Goal: Task Accomplishment & Management: Manage account settings

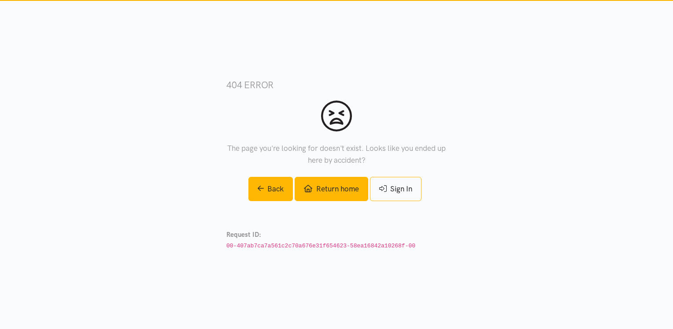
click at [331, 189] on link "Return home" at bounding box center [331, 189] width 73 height 24
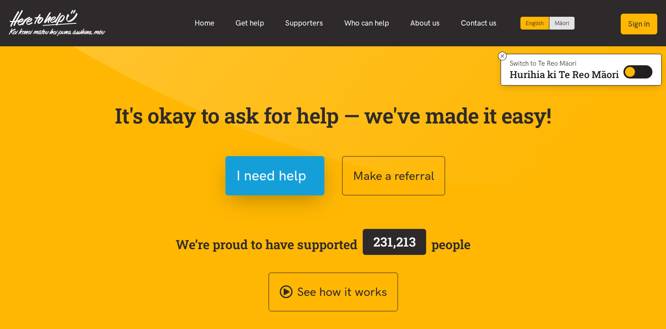
click at [648, 20] on button "Sign in" at bounding box center [639, 24] width 37 height 21
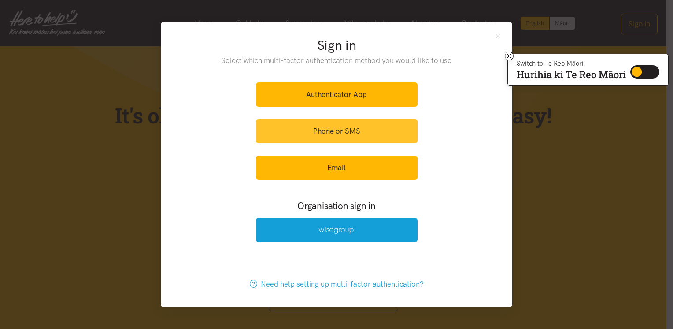
click at [381, 133] on link "Phone or SMS" at bounding box center [337, 131] width 162 height 24
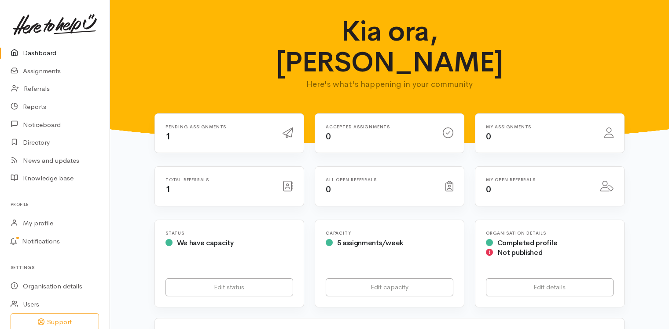
click at [265, 124] on div "Pending assignments 1" at bounding box center [218, 133] width 117 height 18
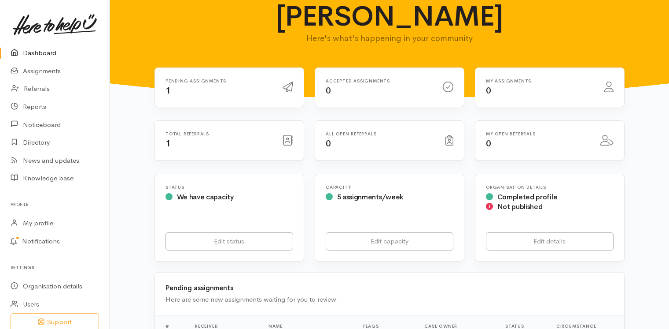
scroll to position [132, 0]
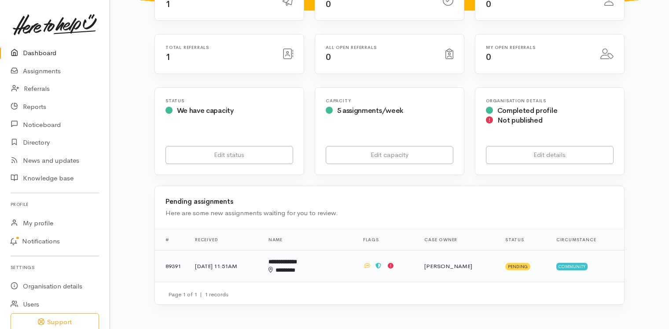
click at [297, 259] on b "**********" at bounding box center [283, 262] width 29 height 6
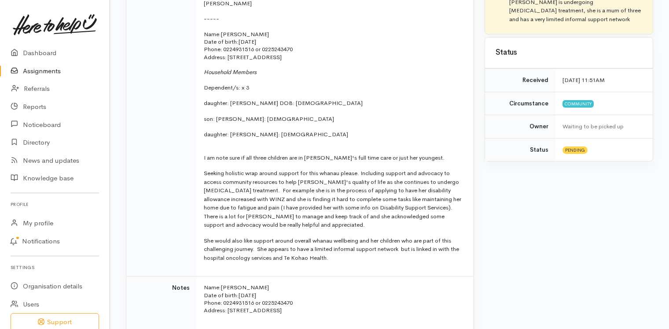
scroll to position [396, 0]
